Goal: Information Seeking & Learning: Find specific fact

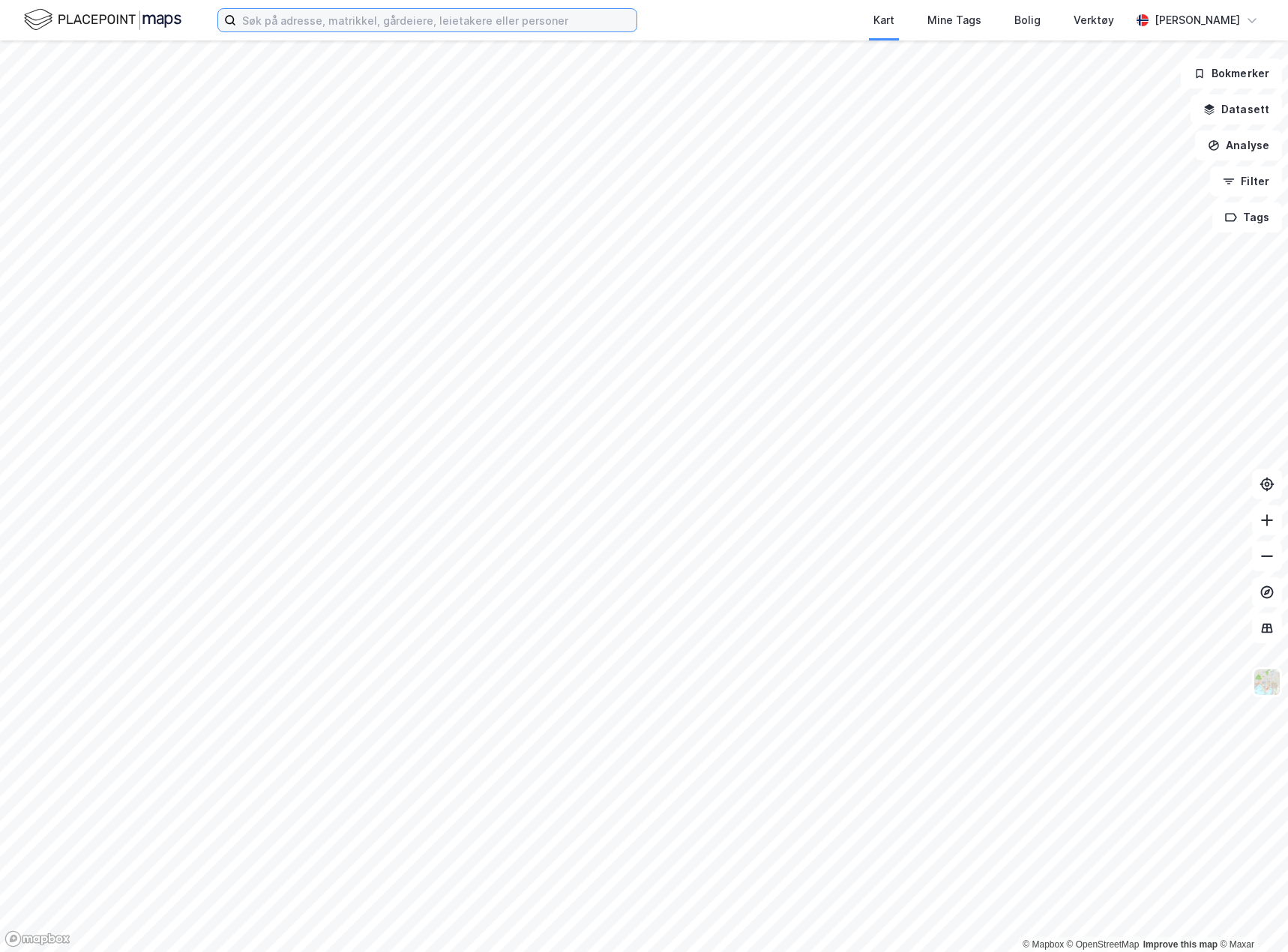
click at [303, 17] on input at bounding box center [436, 20] width 400 height 23
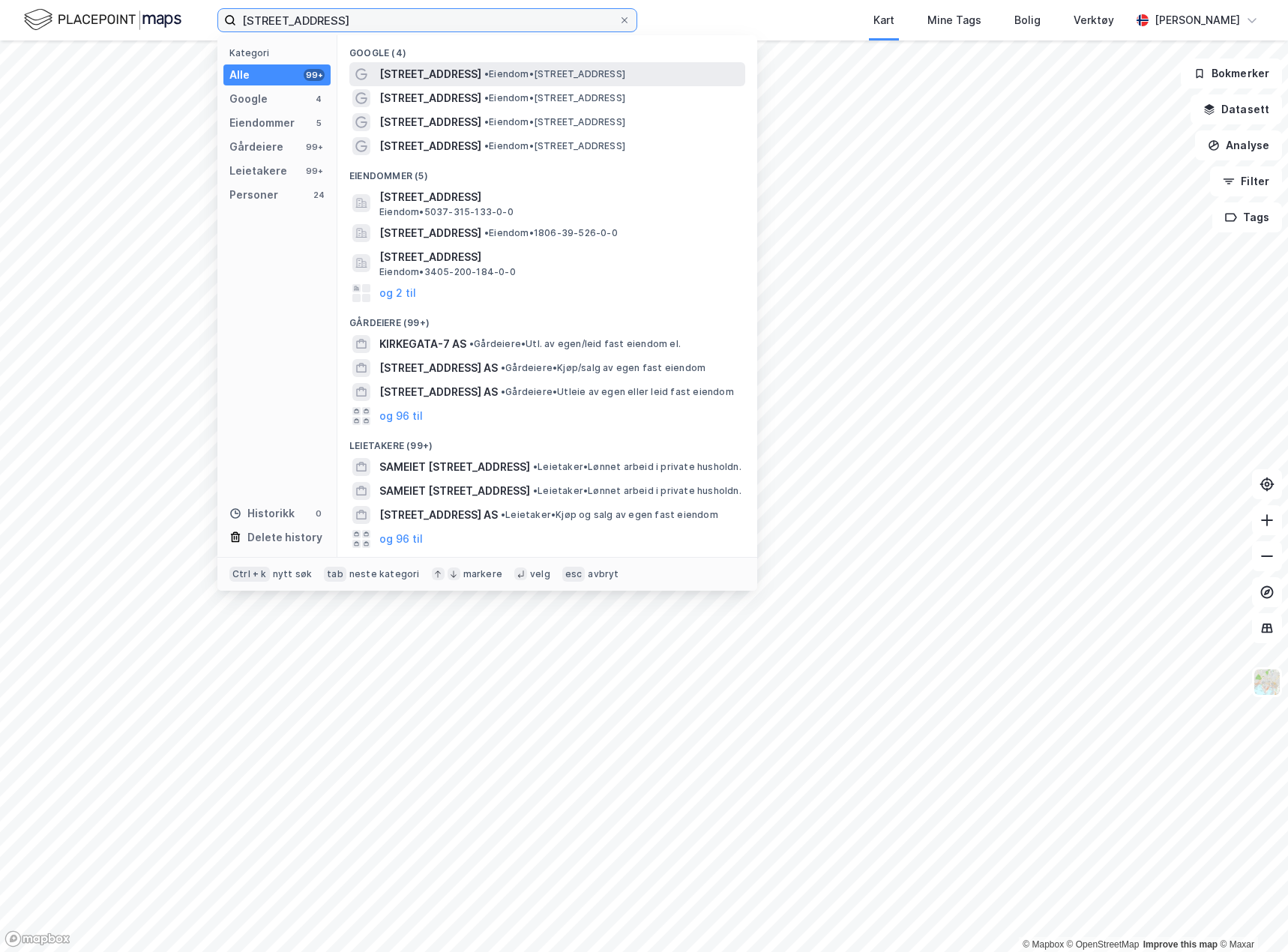
type input "[STREET_ADDRESS]"
click at [398, 76] on span "[STREET_ADDRESS]" at bounding box center [430, 74] width 102 height 18
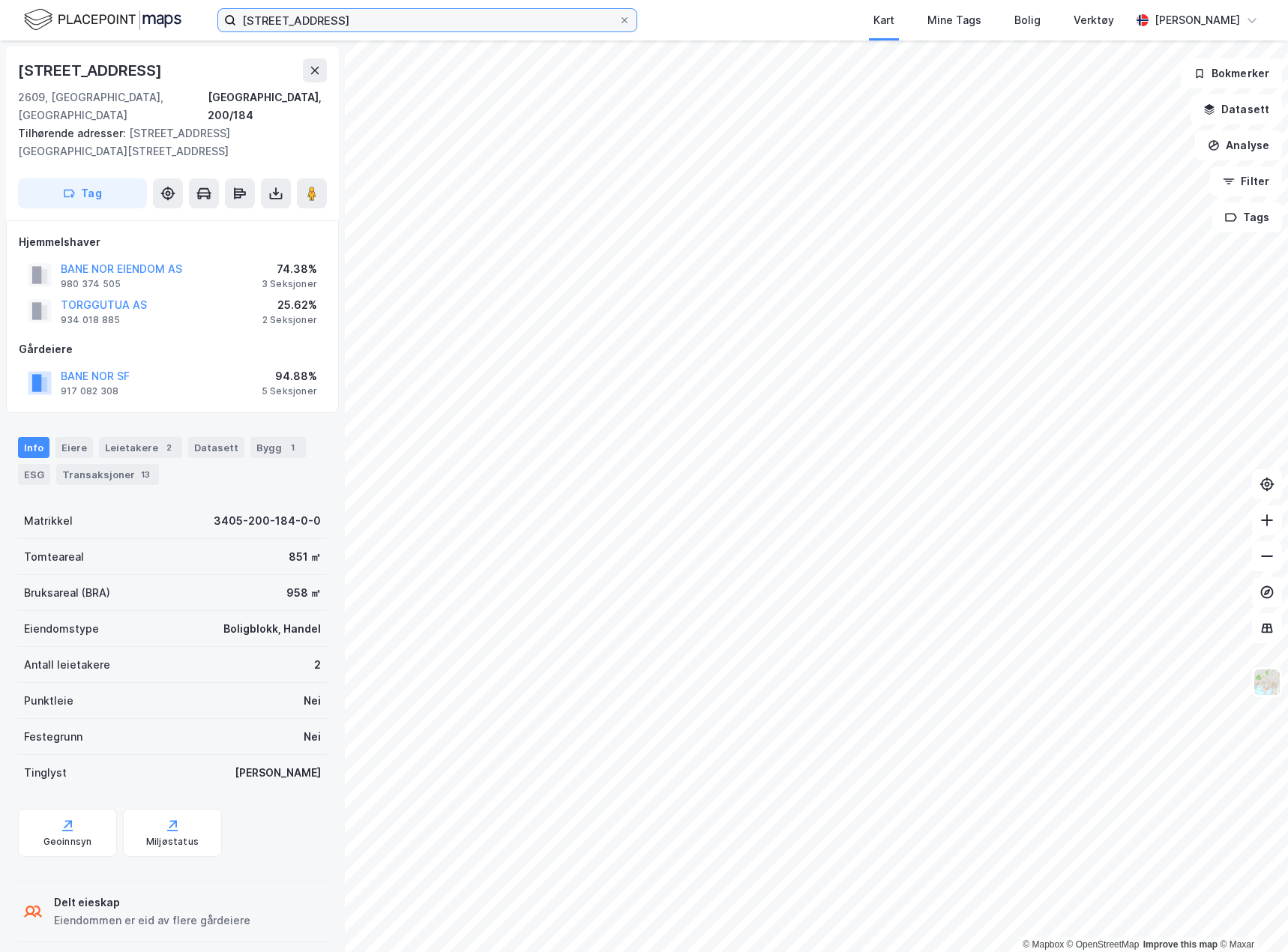
click at [351, 14] on input "[STREET_ADDRESS]" at bounding box center [427, 20] width 382 height 23
drag, startPoint x: 179, startPoint y: 333, endPoint x: 179, endPoint y: 343, distance: 10.0
click at [179, 341] on div "Gårdeiere" at bounding box center [172, 349] width 308 height 18
